Goal: Task Accomplishment & Management: Use online tool/utility

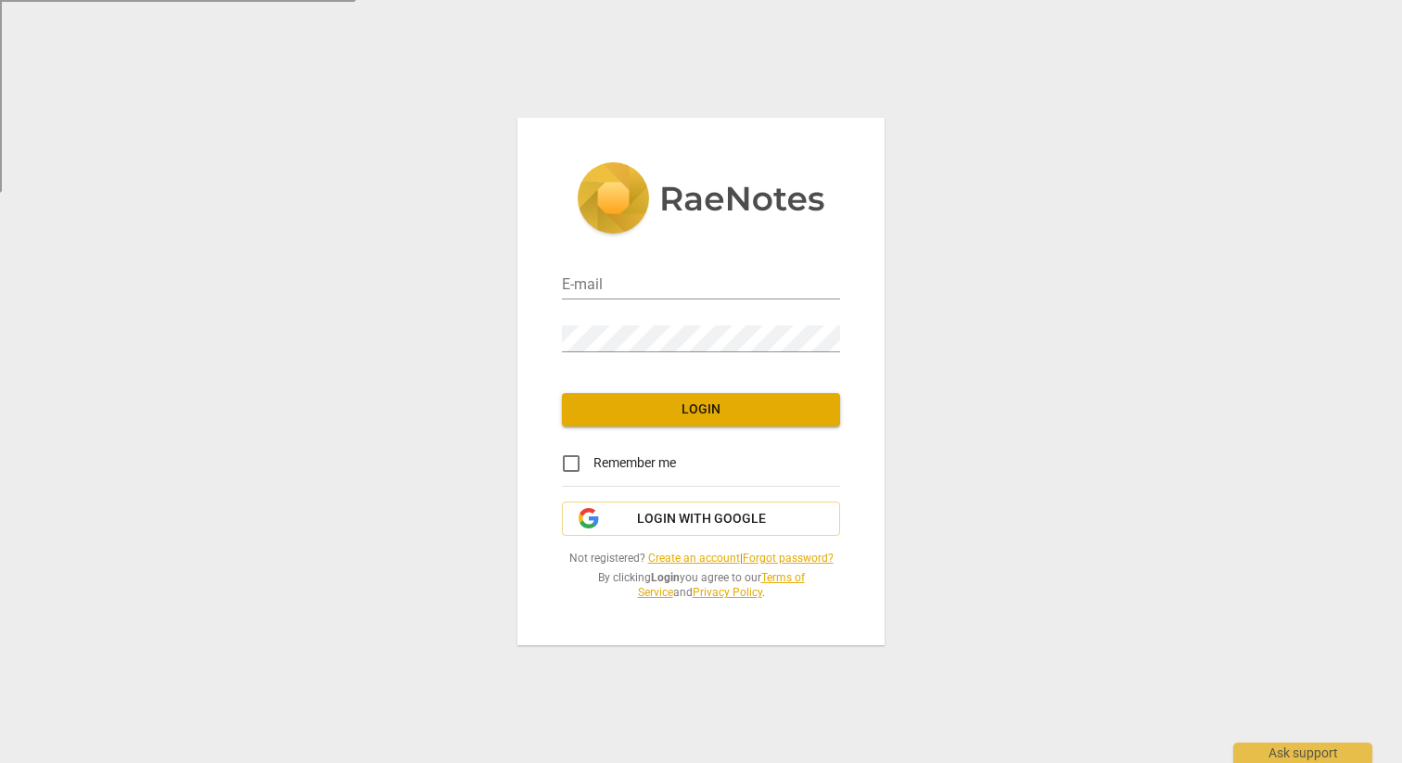
type input "[EMAIL_ADDRESS][DOMAIN_NAME]"
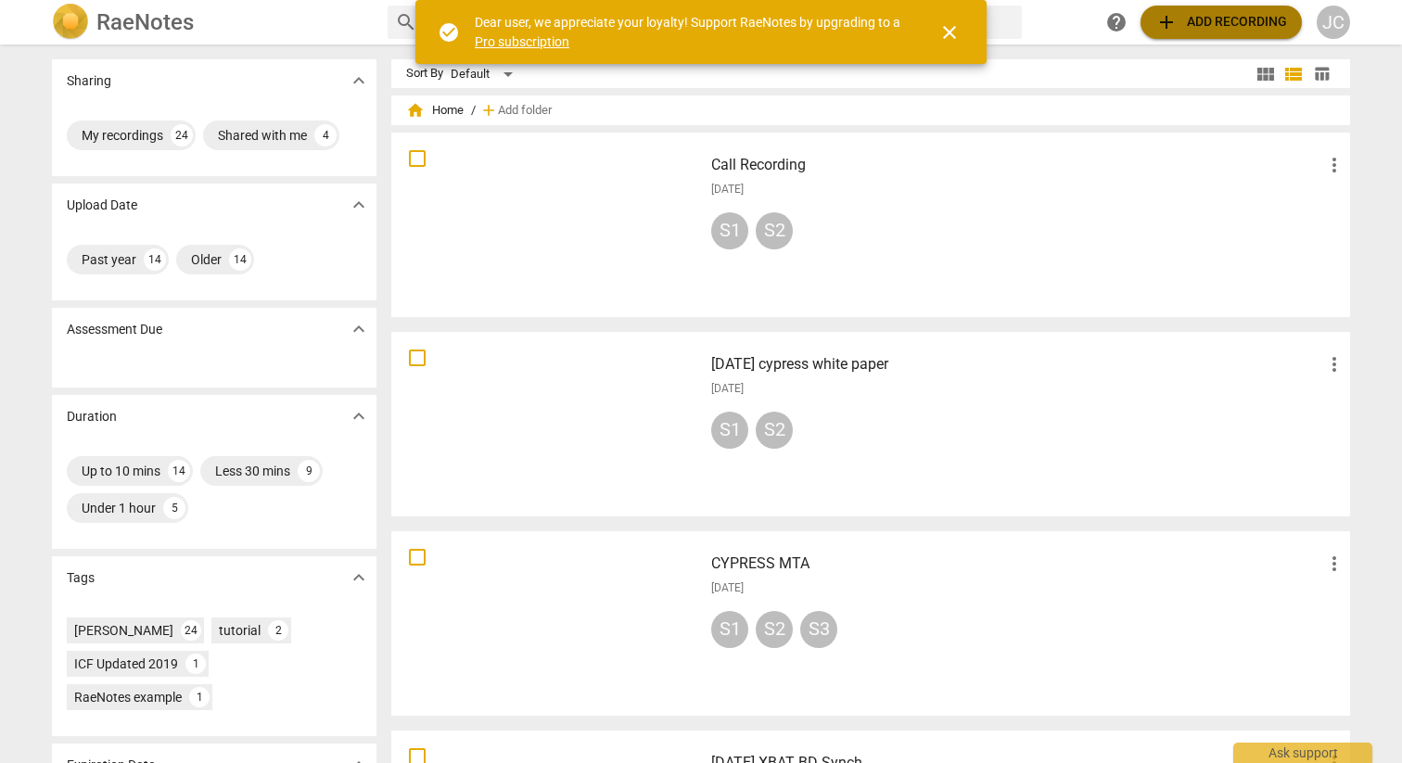
click at [1253, 24] on span "add Add recording" at bounding box center [1221, 22] width 132 height 22
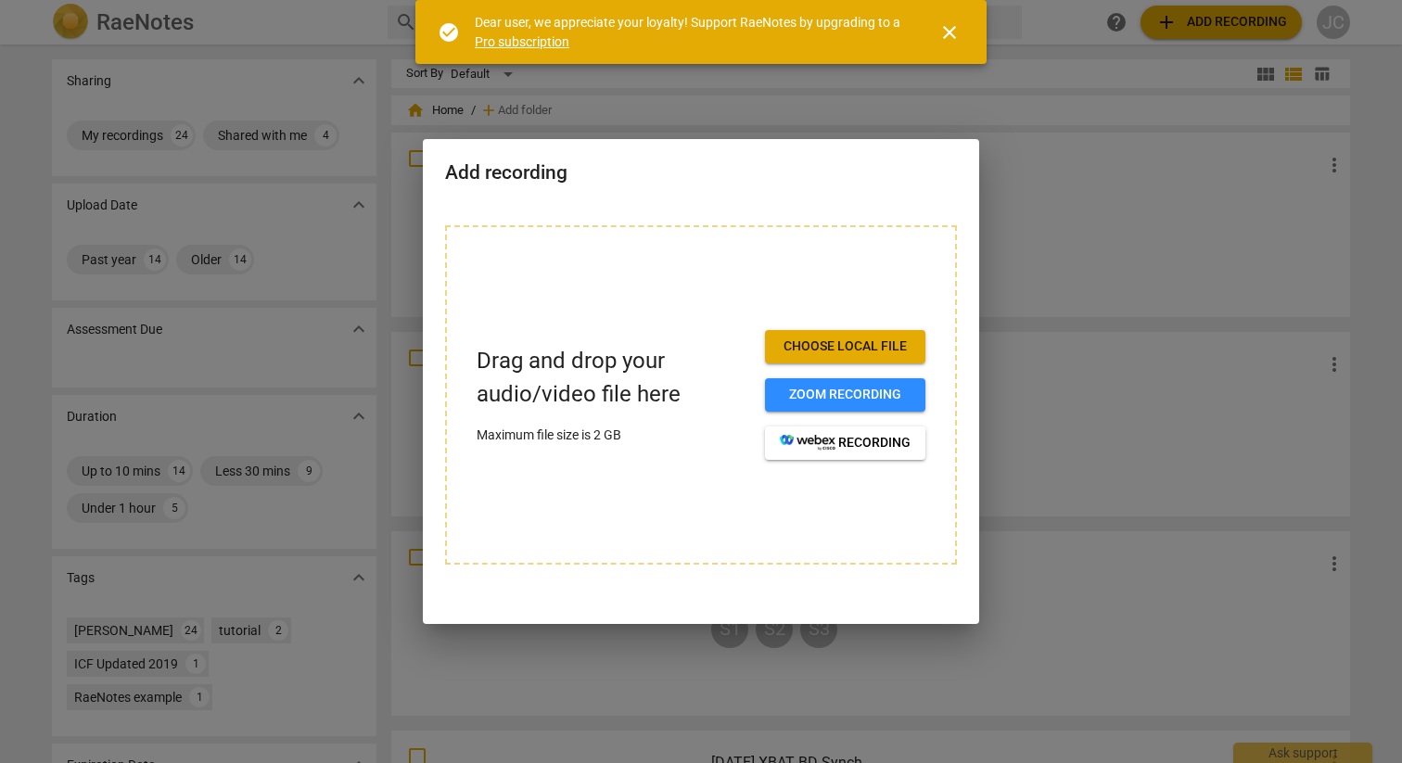
click at [837, 345] on span "Choose local file" at bounding box center [845, 346] width 131 height 19
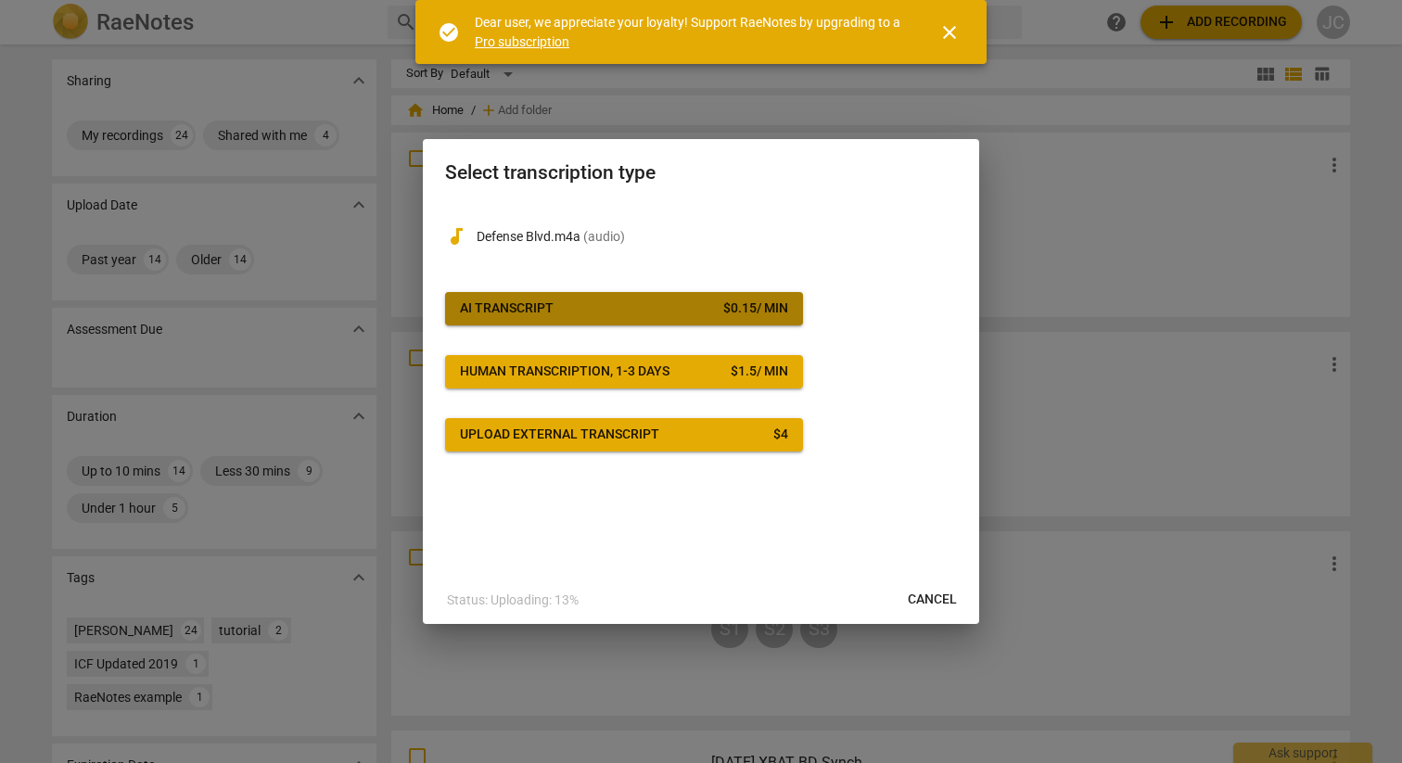
click at [704, 302] on span "AI Transcript $ 0.15 / min" at bounding box center [624, 308] width 328 height 19
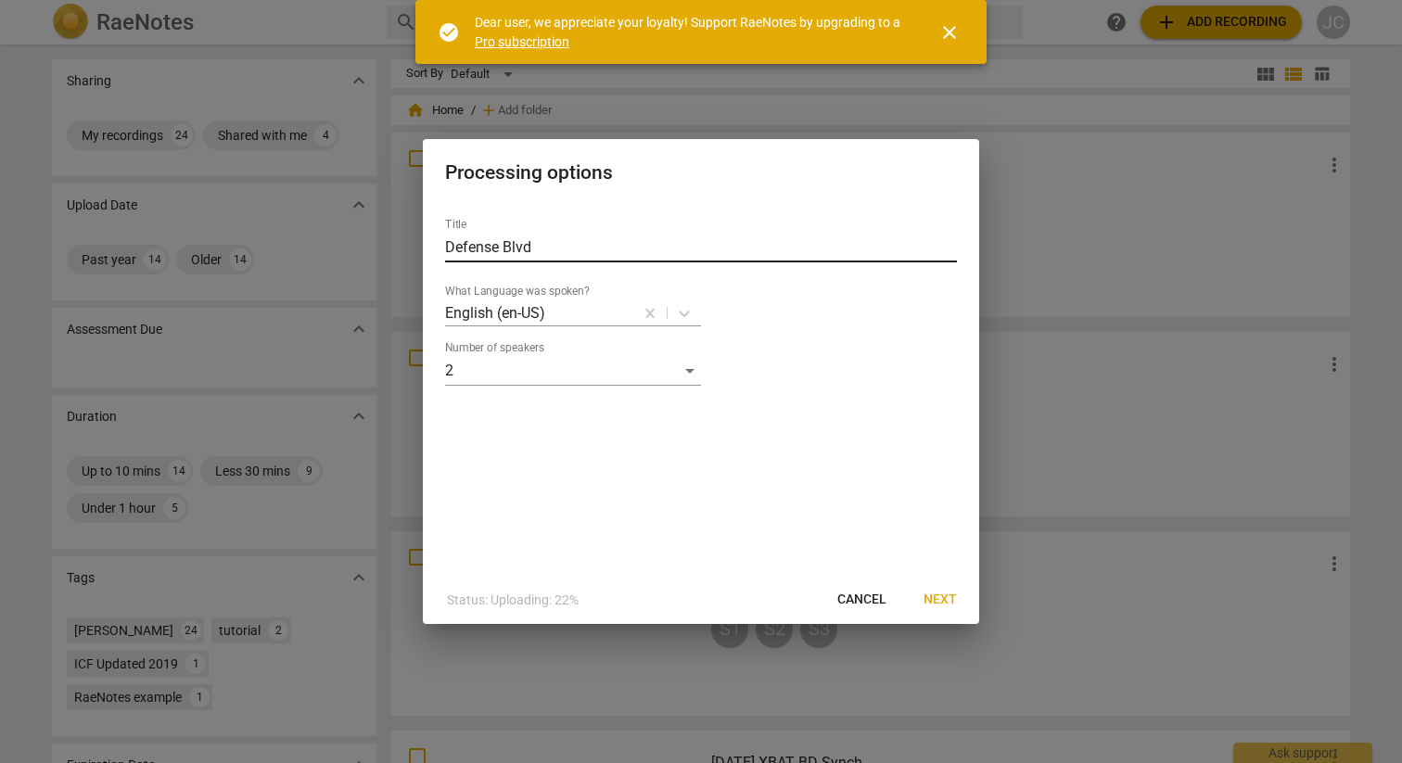
click at [540, 245] on input "Defense Blvd" at bounding box center [701, 248] width 512 height 30
type input "DASN AG [DATE]"
click at [939, 595] on span "Next" at bounding box center [939, 600] width 33 height 19
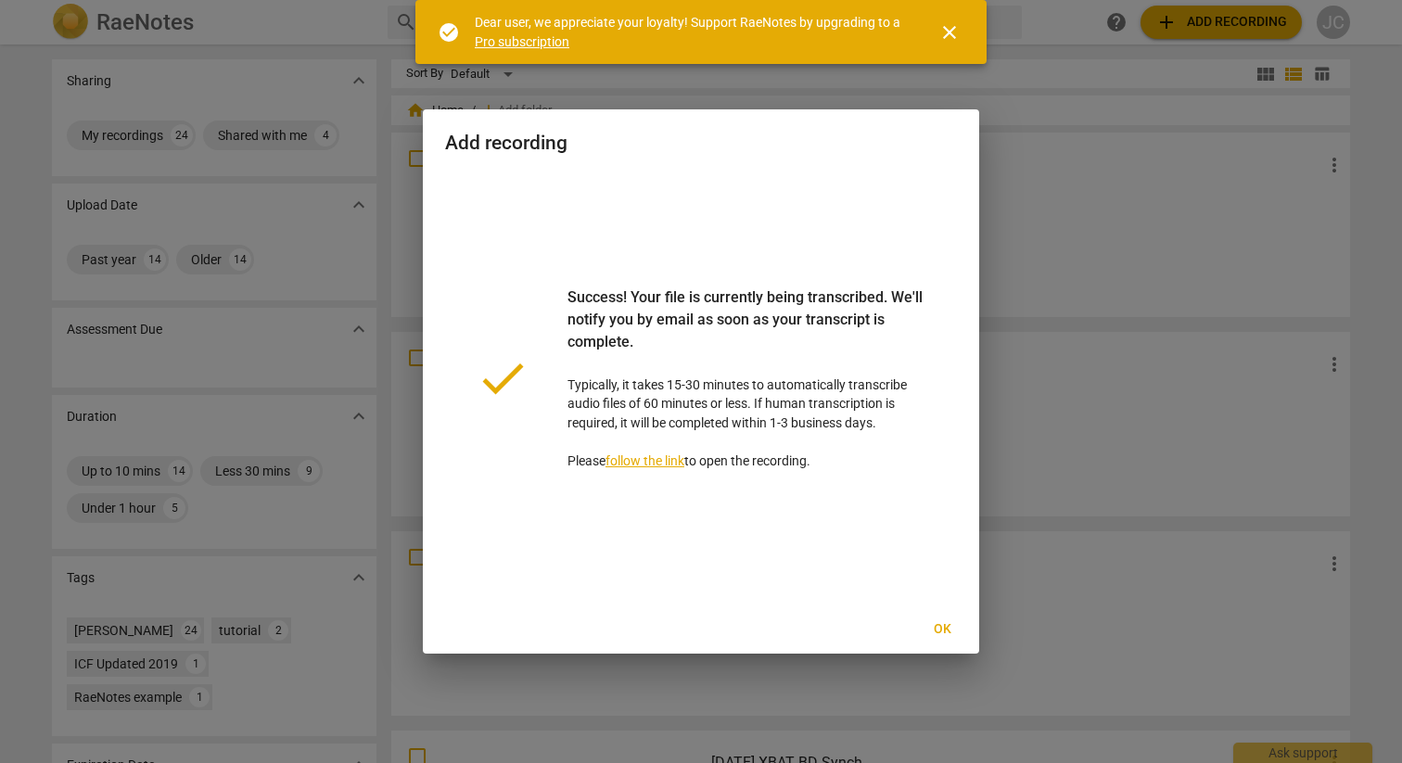
click at [949, 33] on span "close" at bounding box center [949, 32] width 22 height 22
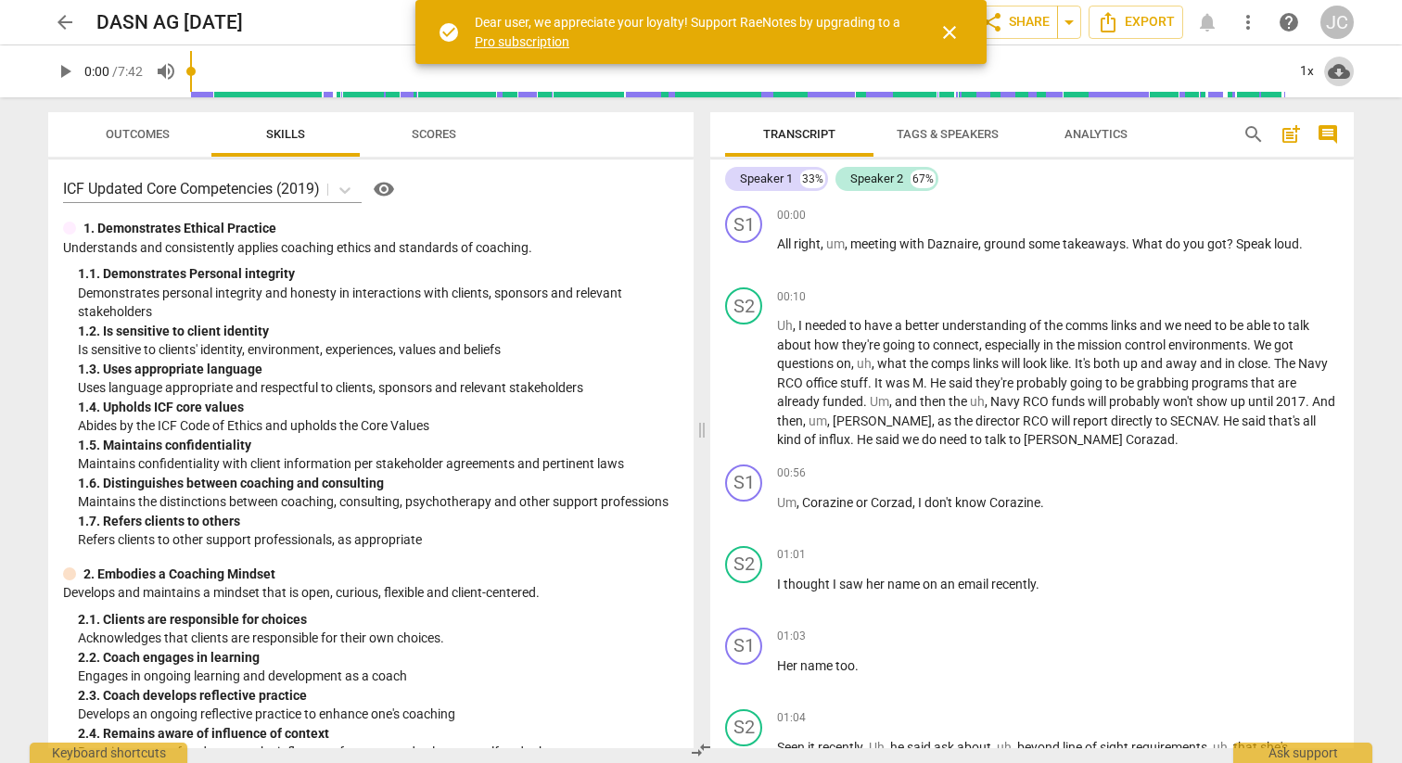
click at [1347, 68] on span "cloud_download" at bounding box center [1339, 71] width 22 height 22
click at [1329, 246] on div at bounding box center [701, 381] width 1402 height 763
click at [959, 33] on span "close" at bounding box center [949, 32] width 22 height 22
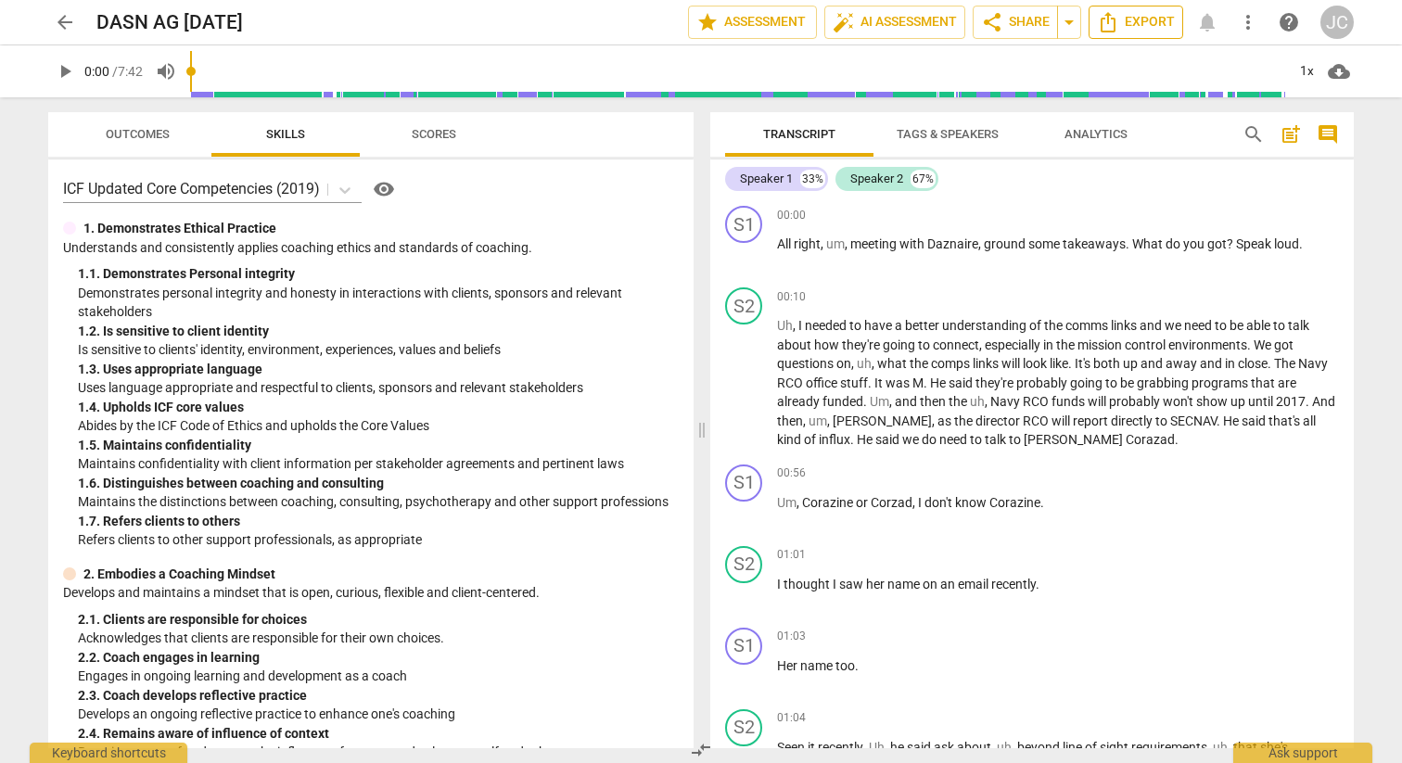
click at [1156, 27] on span "Export" at bounding box center [1136, 22] width 78 height 22
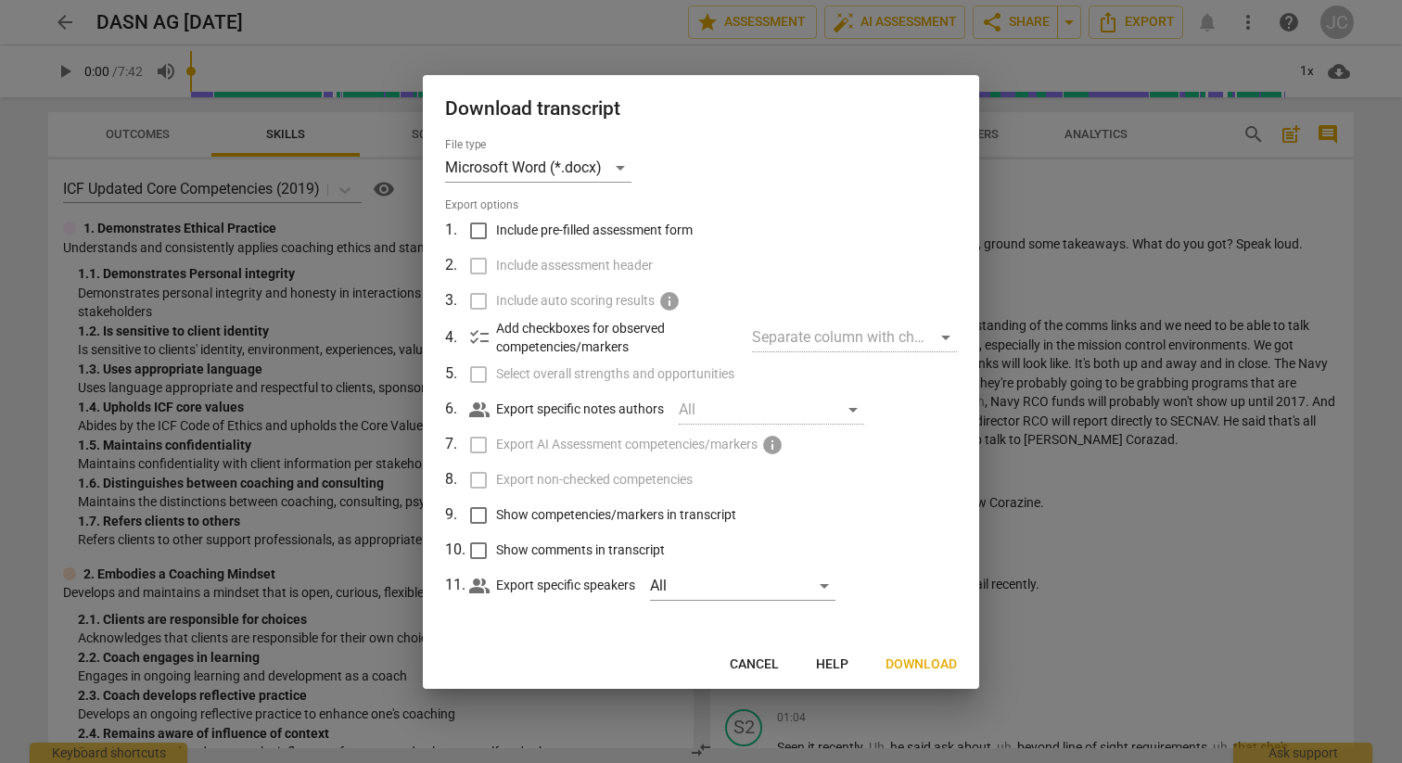
click at [938, 656] on span "Download" at bounding box center [920, 664] width 71 height 19
